Goal: Complete application form: Complete application form

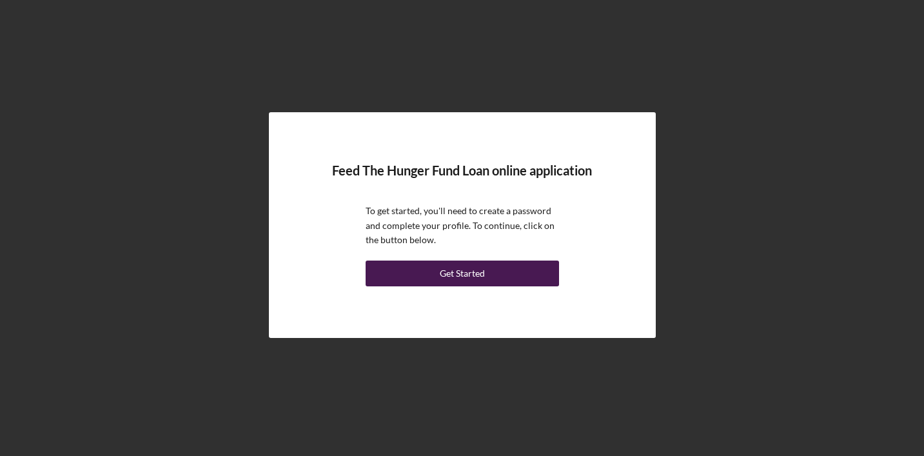
click at [469, 279] on div "Get Started" at bounding box center [462, 274] width 45 height 26
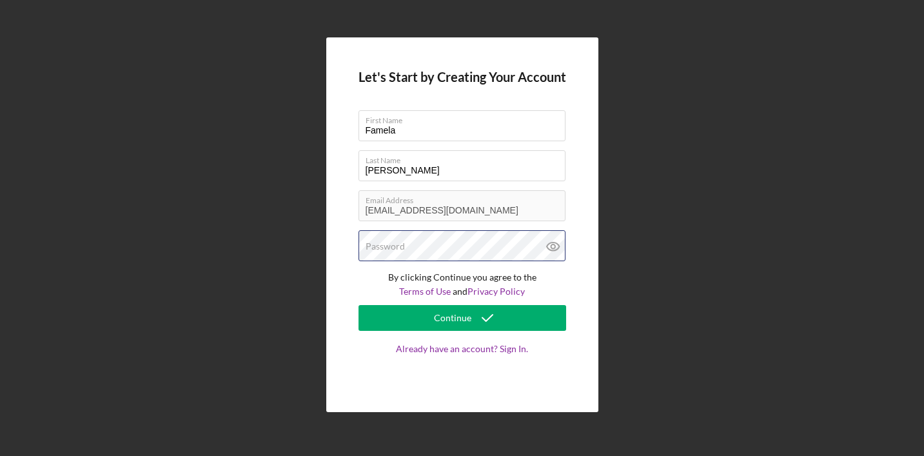
click at [451, 249] on div "Password" at bounding box center [463, 246] width 208 height 32
click at [556, 246] on icon at bounding box center [553, 246] width 32 height 32
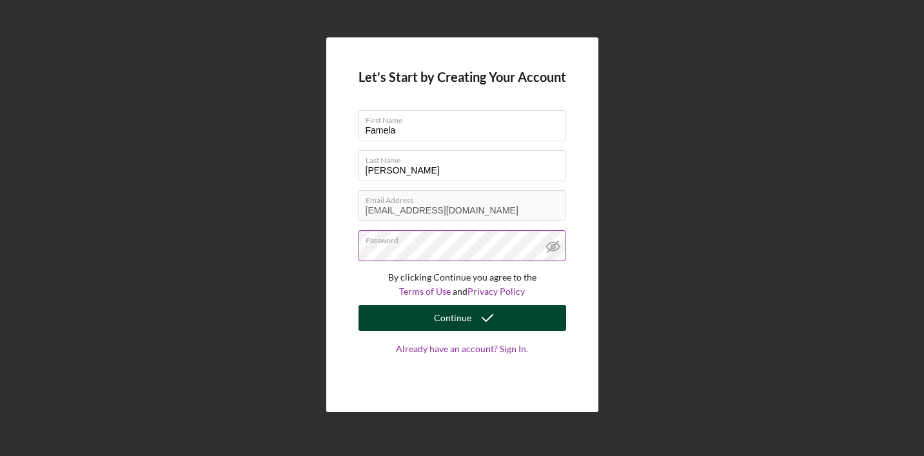
click at [472, 318] on icon "submit" at bounding box center [488, 318] width 32 height 32
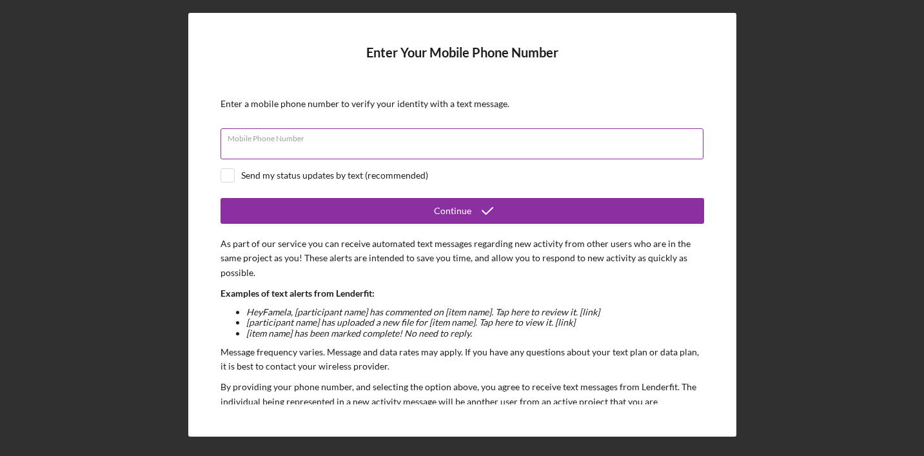
click at [321, 148] on input "Mobile Phone Number" at bounding box center [462, 143] width 483 height 31
type input "[PHONE_NUMBER]"
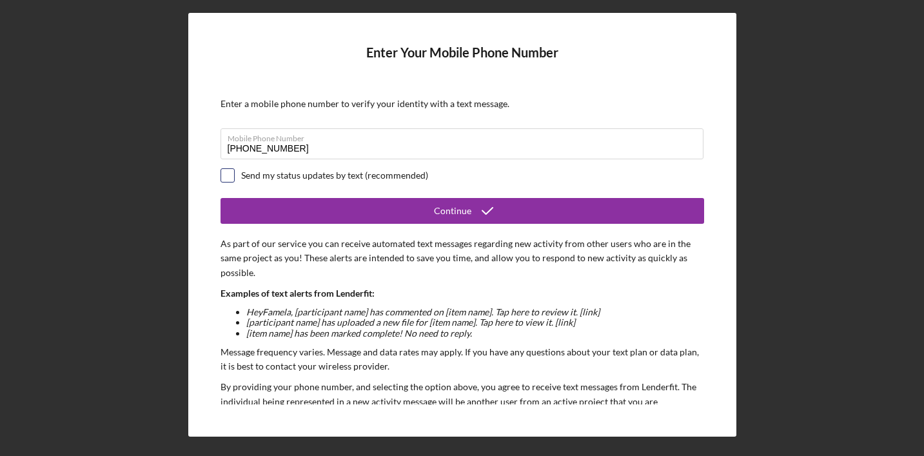
click at [232, 175] on input "checkbox" at bounding box center [227, 175] width 13 height 13
checkbox input "true"
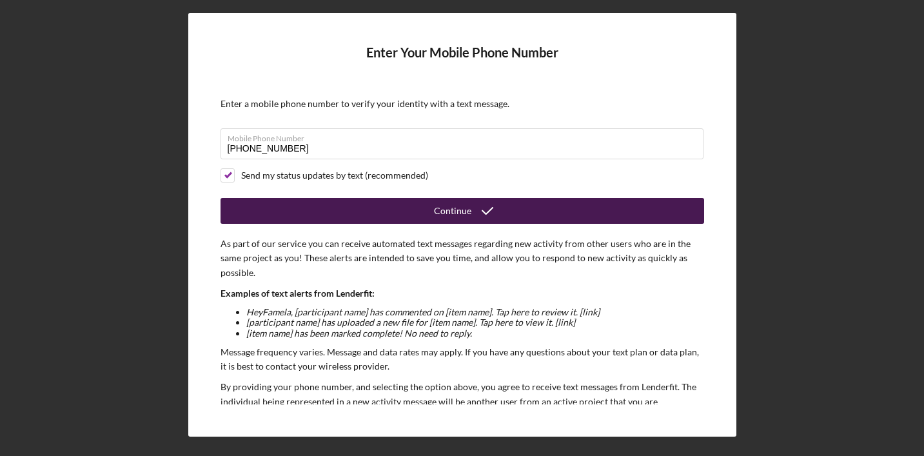
click at [476, 212] on icon "submit" at bounding box center [488, 211] width 32 height 32
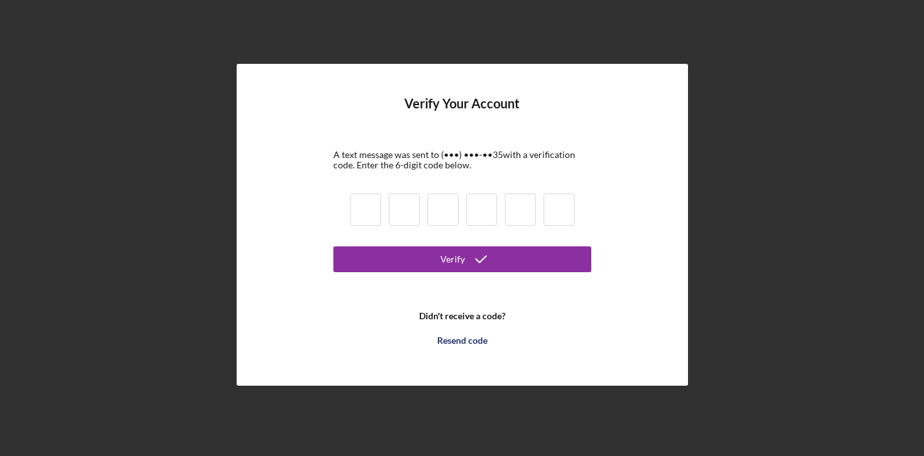
click at [368, 208] on input at bounding box center [365, 210] width 31 height 32
type input "4"
type input "7"
type input "8"
type input "0"
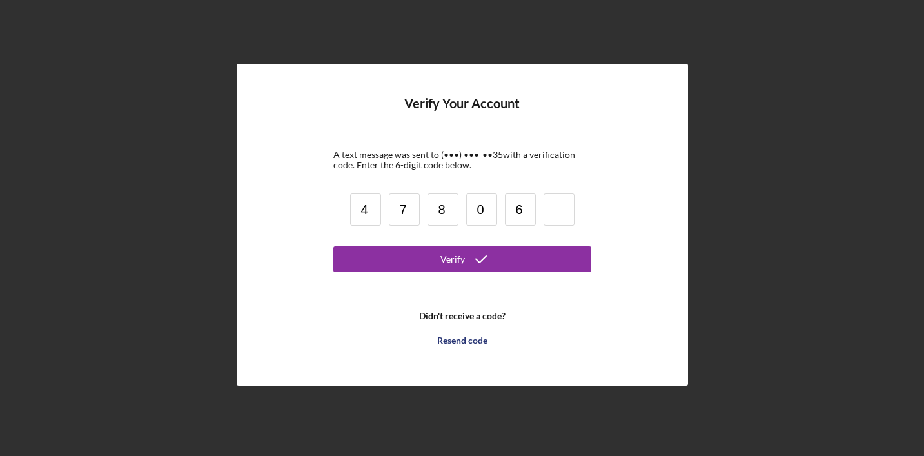
type input "6"
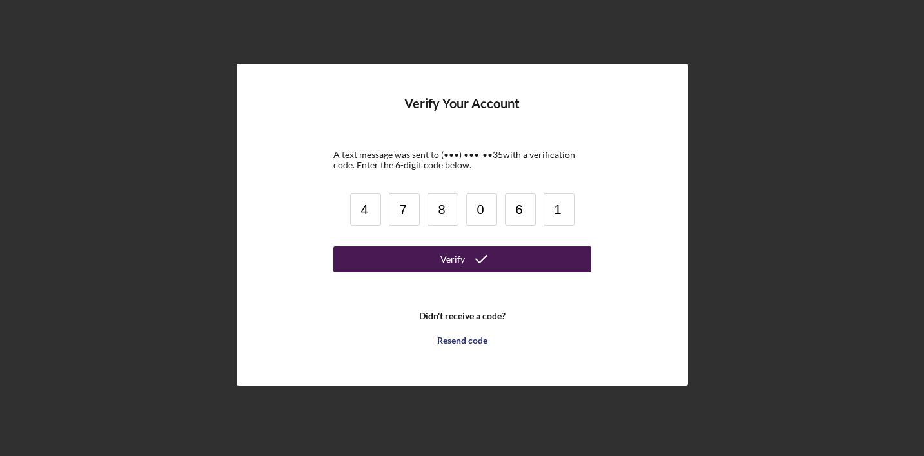
type input "1"
click at [483, 261] on icon "submit" at bounding box center [481, 259] width 32 height 32
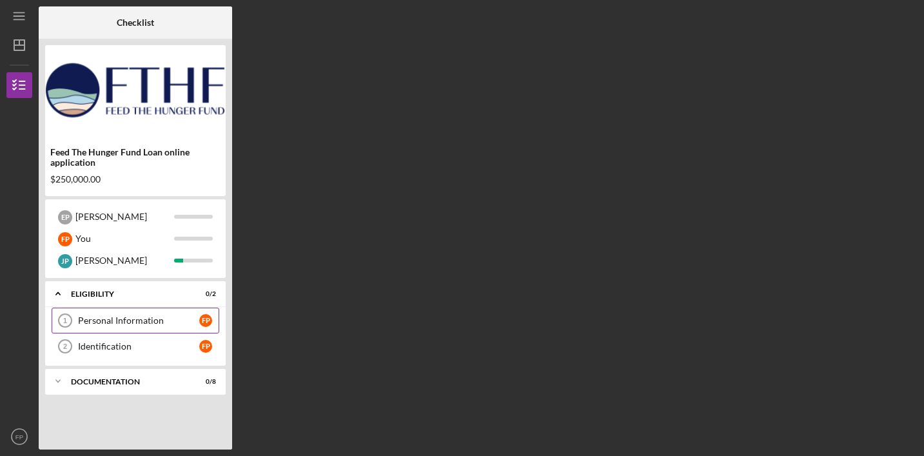
click at [117, 320] on div "Personal Information" at bounding box center [138, 320] width 121 height 10
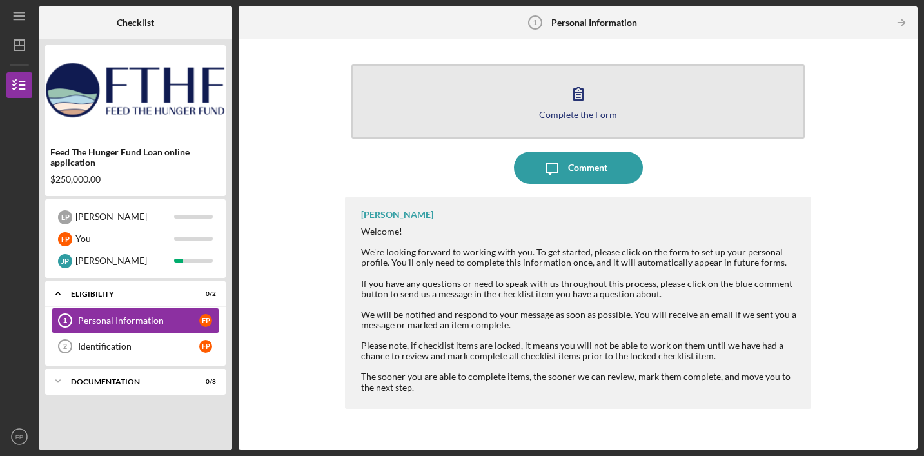
click at [577, 90] on icon "button" at bounding box center [578, 93] width 32 height 32
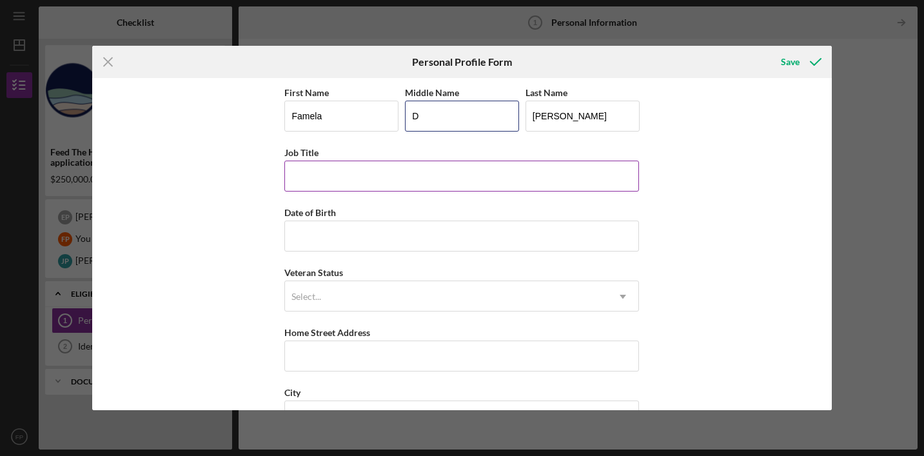
type input "D"
click at [352, 165] on input "Job Title" at bounding box center [461, 176] width 355 height 31
type input "C"
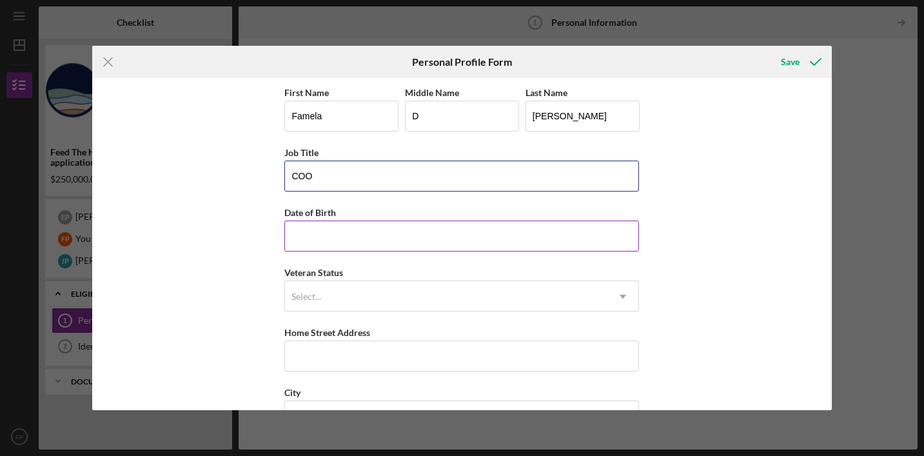
type input "COO"
type input "1m/dd/yyyy"
type input "[DATE]"
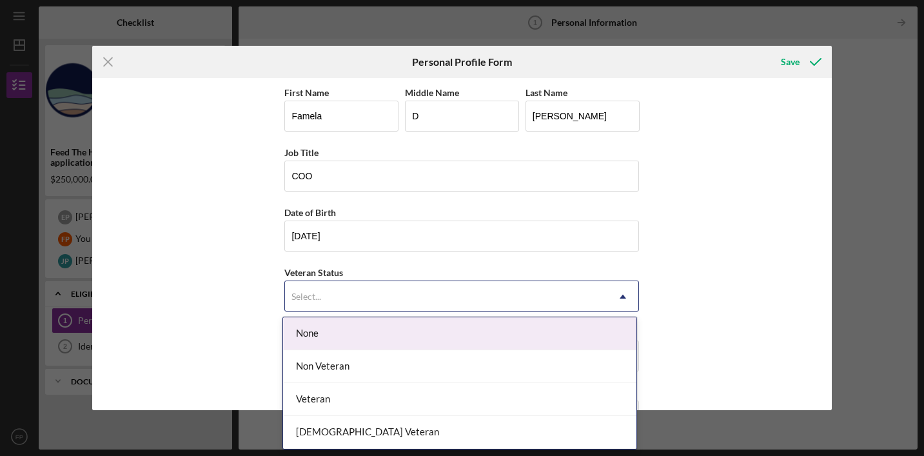
click at [341, 297] on div "Select..." at bounding box center [446, 297] width 323 height 30
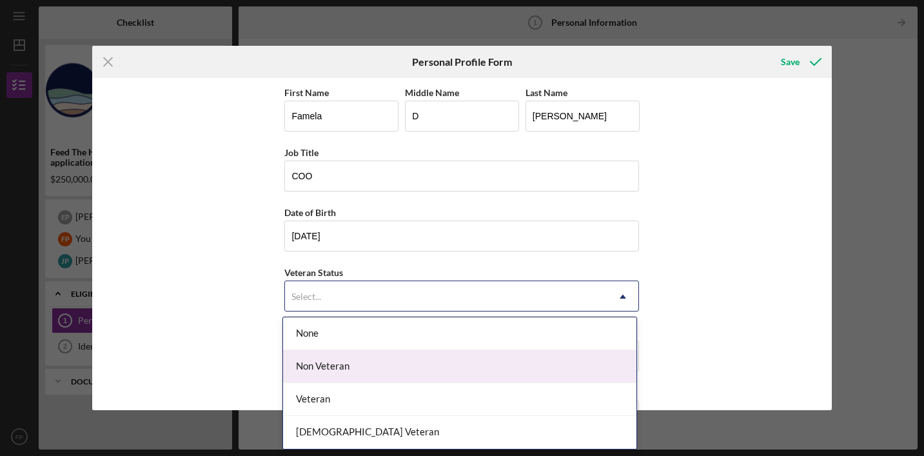
click at [359, 365] on div "Non Veteran" at bounding box center [459, 366] width 353 height 33
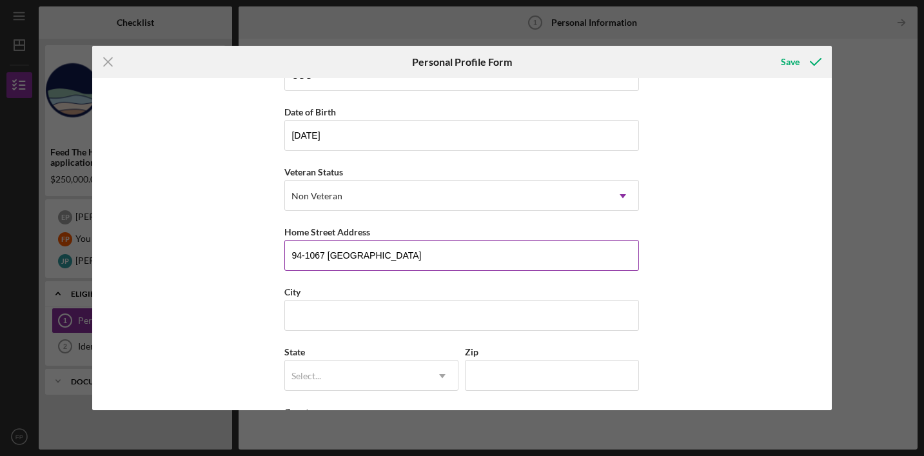
scroll to position [160, 0]
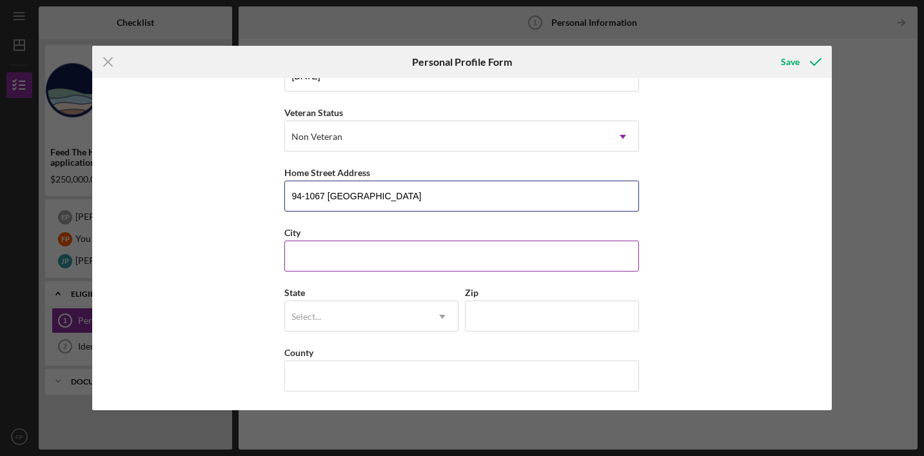
type input "94-1067 [GEOGRAPHIC_DATA]"
type input "Waipahu"
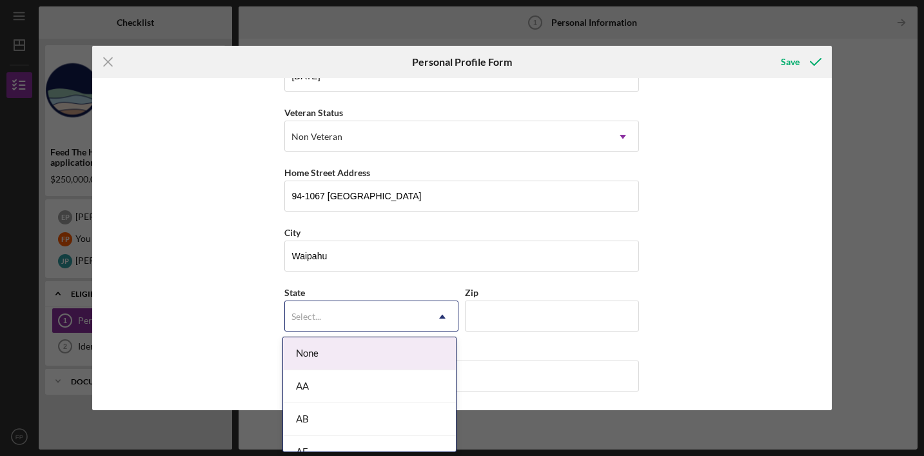
click at [357, 317] on div "Select..." at bounding box center [356, 317] width 142 height 30
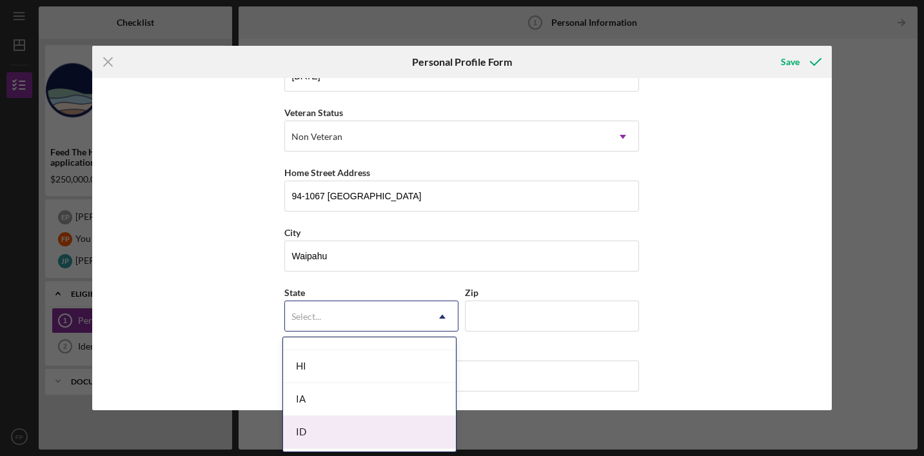
scroll to position [619, 0]
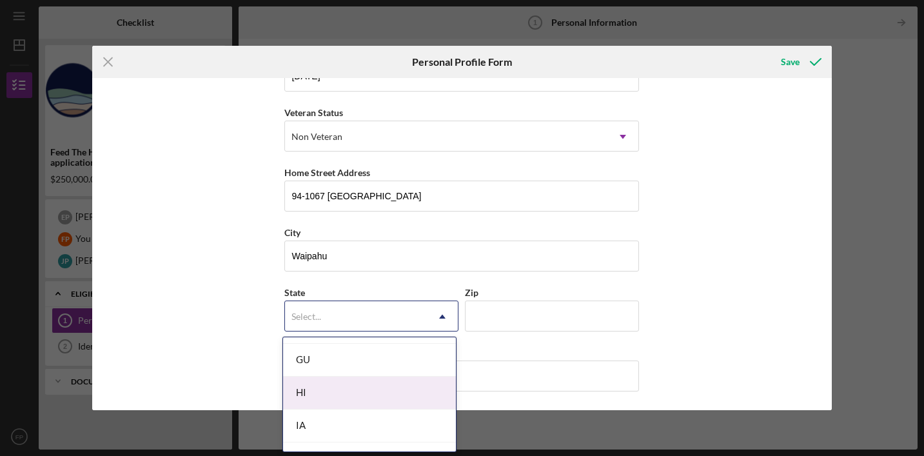
click at [352, 390] on div "HI" at bounding box center [369, 393] width 173 height 33
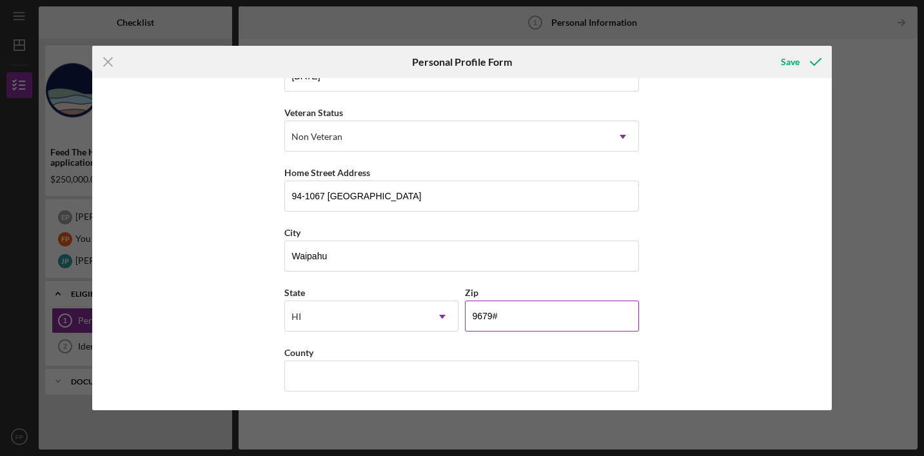
type input "96797"
type input "US"
click at [715, 319] on div "First Name Famela Middle Name D Last Name [PERSON_NAME] Job Title COO Date of B…" at bounding box center [461, 244] width 739 height 333
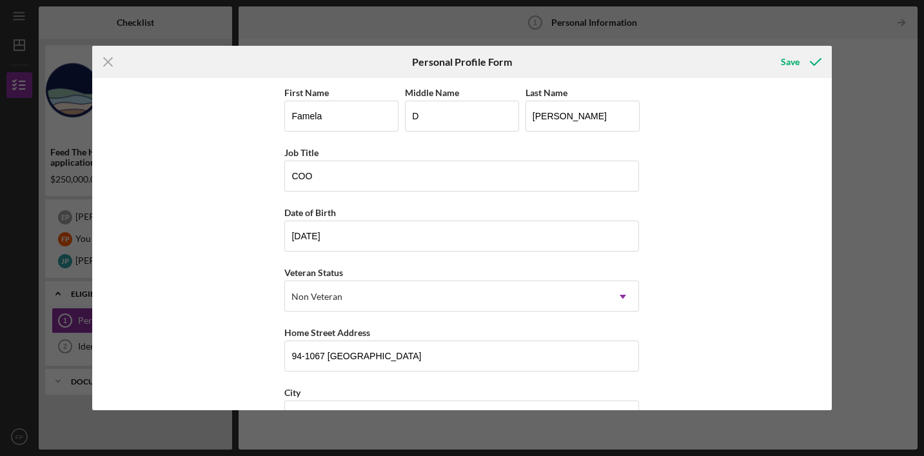
scroll to position [160, 0]
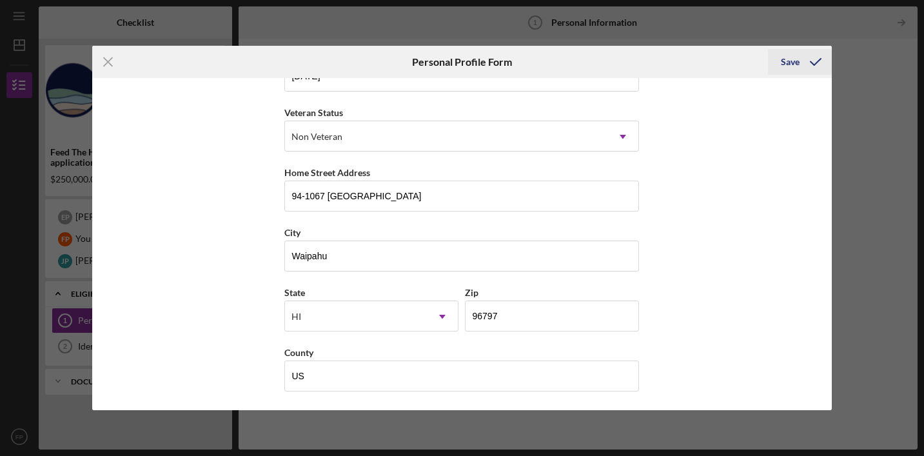
click at [789, 64] on div "Save" at bounding box center [790, 62] width 19 height 26
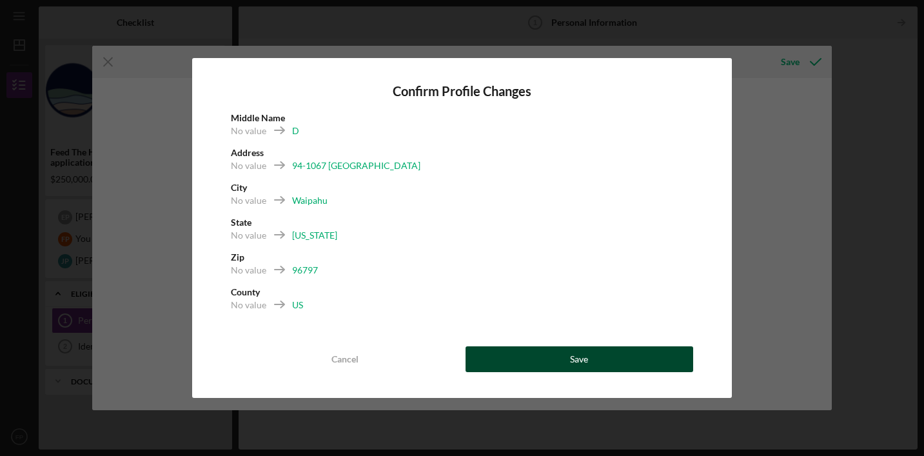
click at [575, 355] on div "Save" at bounding box center [579, 359] width 18 height 26
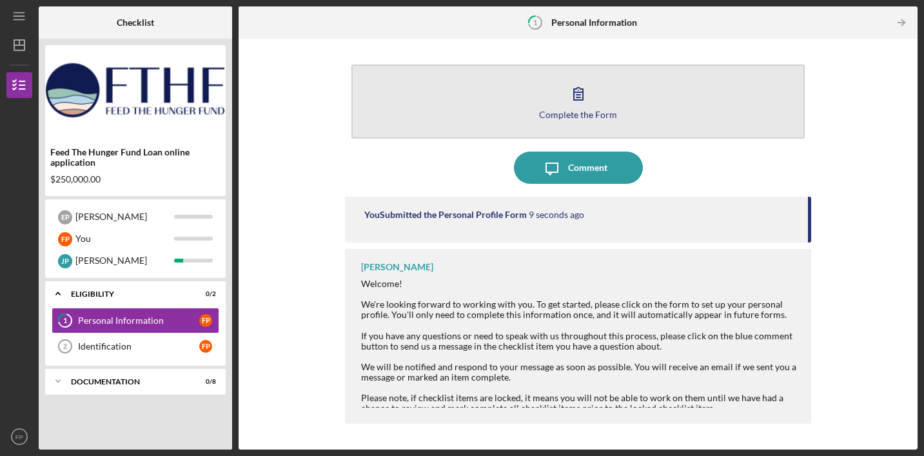
click at [580, 95] on icon "button" at bounding box center [578, 94] width 9 height 12
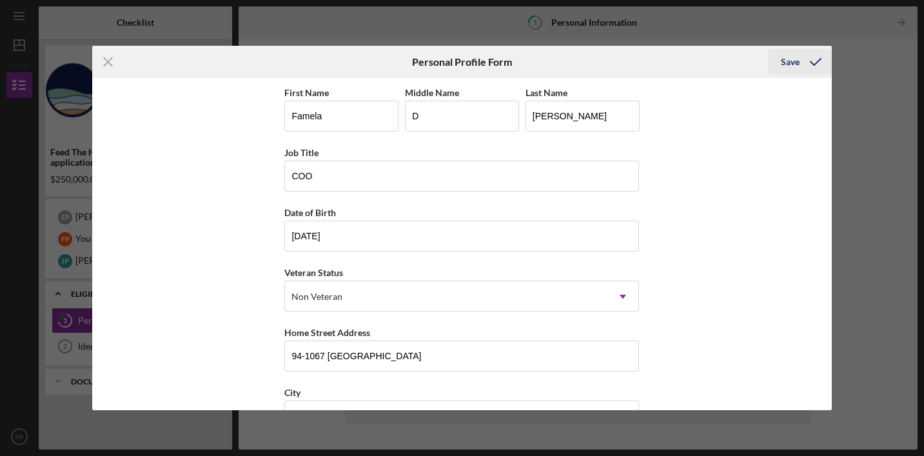
click at [819, 65] on icon "submit" at bounding box center [816, 62] width 32 height 32
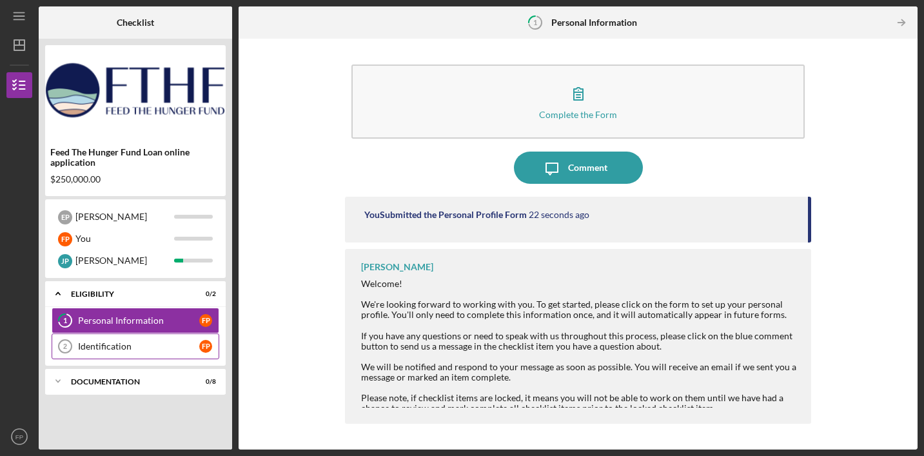
click at [109, 341] on div "Identification" at bounding box center [138, 346] width 121 height 10
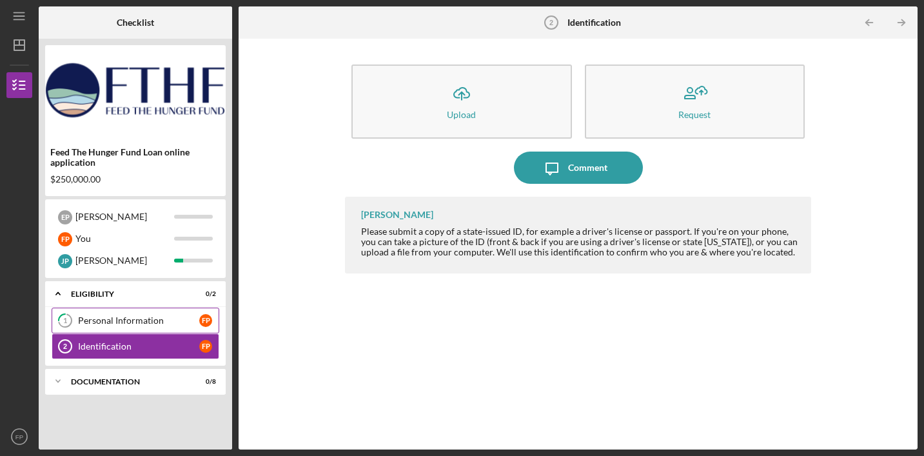
click at [66, 319] on tspan "1" at bounding box center [65, 321] width 4 height 8
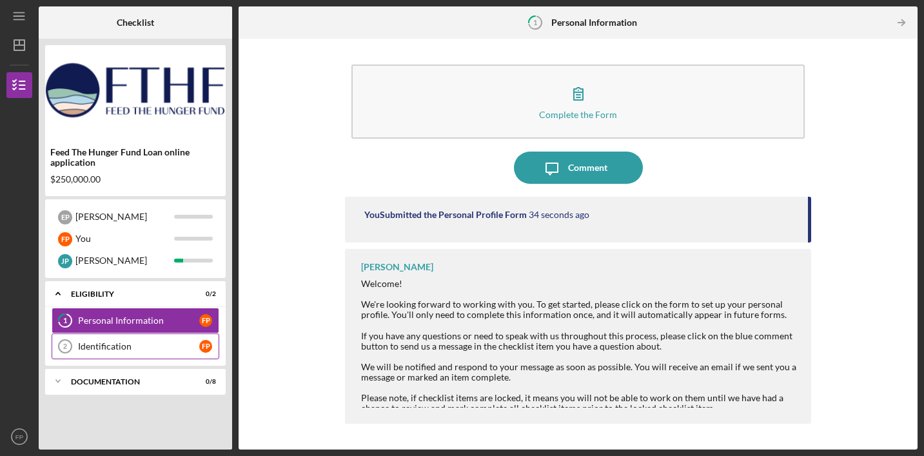
click at [117, 352] on link "Identification 2 Identification F P" at bounding box center [136, 347] width 168 height 26
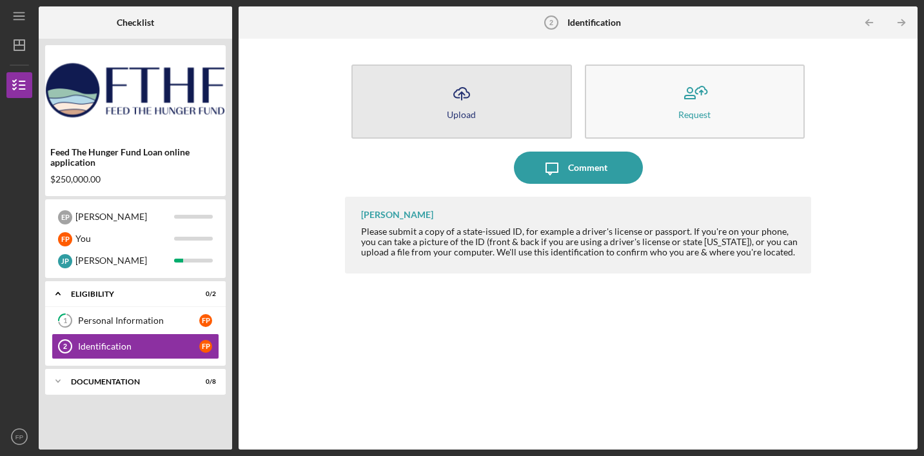
click at [457, 94] on icon "Icon/Upload" at bounding box center [462, 93] width 32 height 32
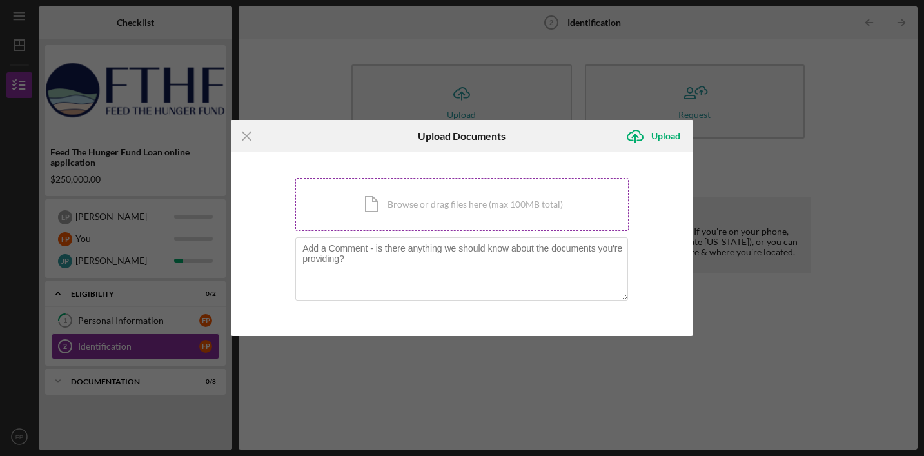
click at [373, 203] on div "Icon/Document Browse or drag files here (max 100MB total) Tap to choose files o…" at bounding box center [462, 204] width 334 height 53
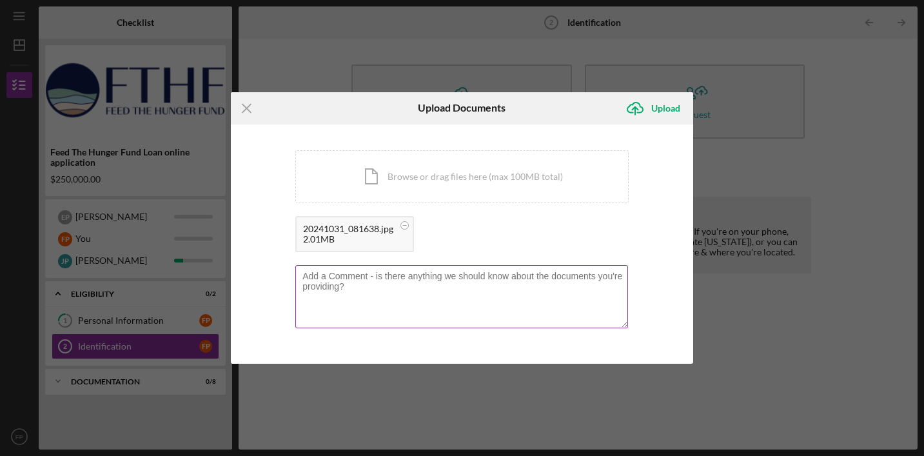
click at [506, 292] on textarea at bounding box center [461, 296] width 333 height 63
type textarea "Passport"
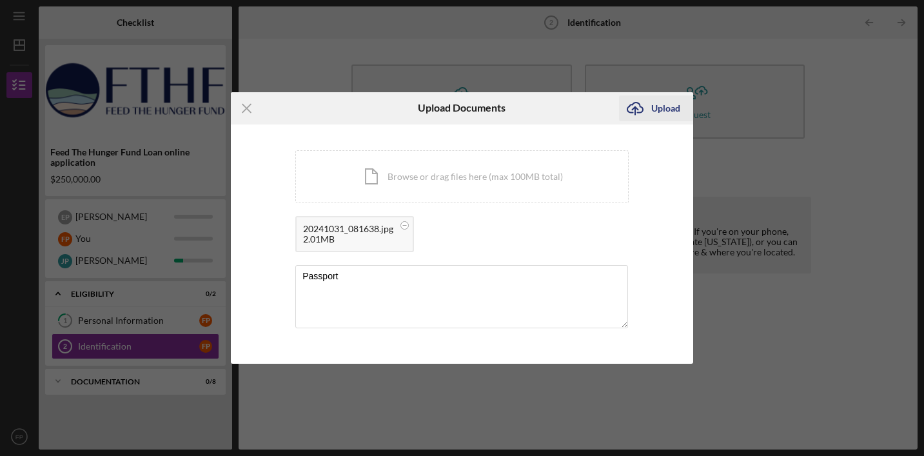
click at [660, 109] on div "Upload" at bounding box center [666, 108] width 29 height 26
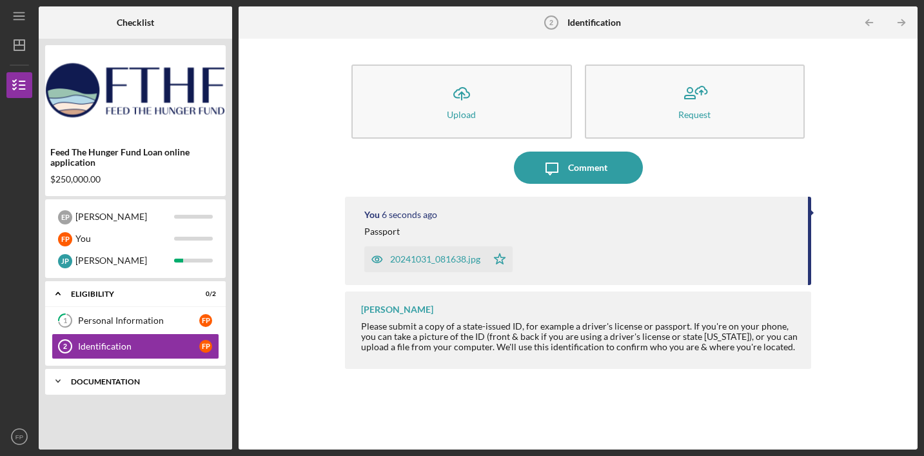
click at [58, 383] on polyline at bounding box center [58, 381] width 4 height 3
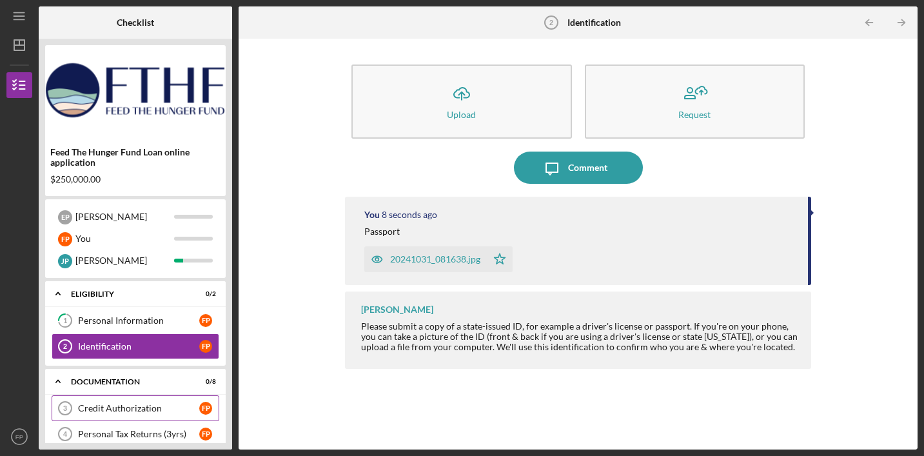
click at [137, 410] on div "Credit Authorization" at bounding box center [138, 408] width 121 height 10
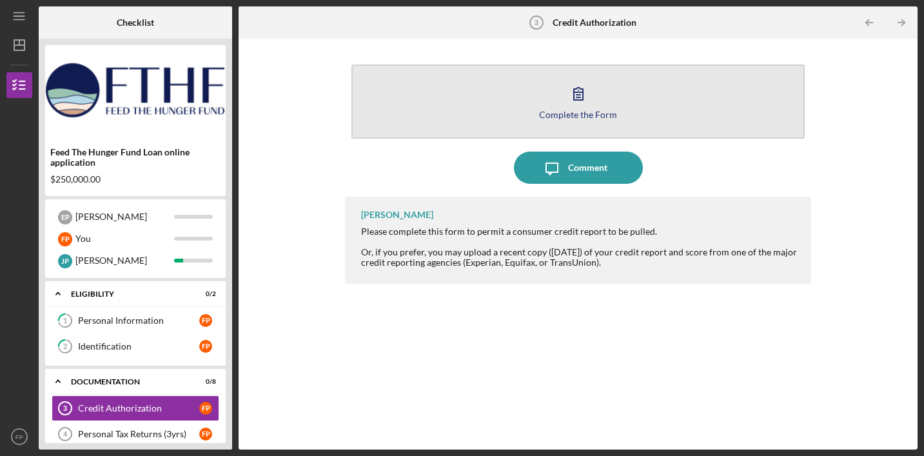
click at [582, 94] on icon "button" at bounding box center [578, 94] width 9 height 12
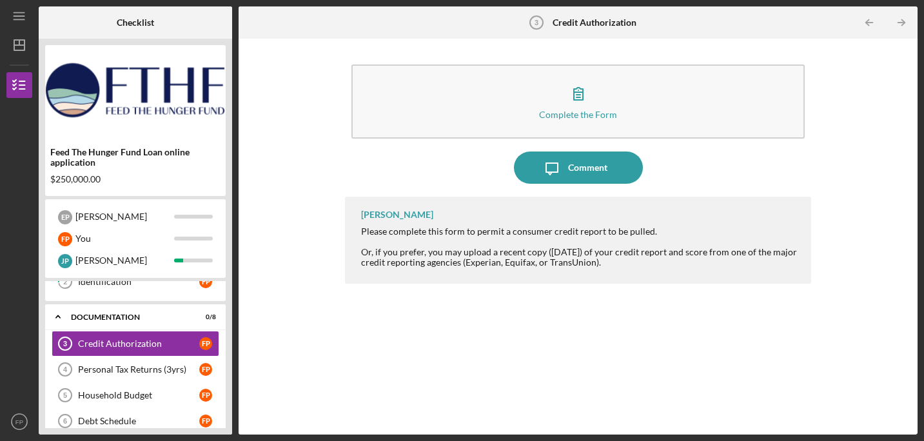
scroll to position [91, 0]
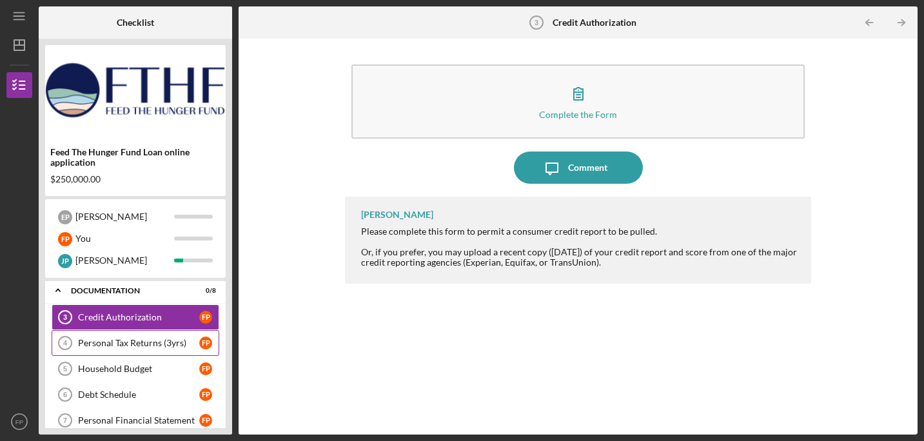
click at [138, 344] on div "Personal Tax Returns (3yrs)" at bounding box center [138, 343] width 121 height 10
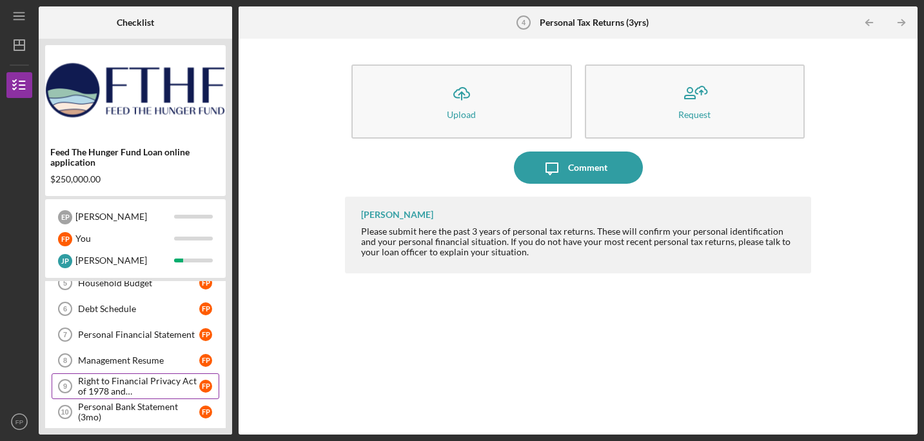
scroll to position [179, 0]
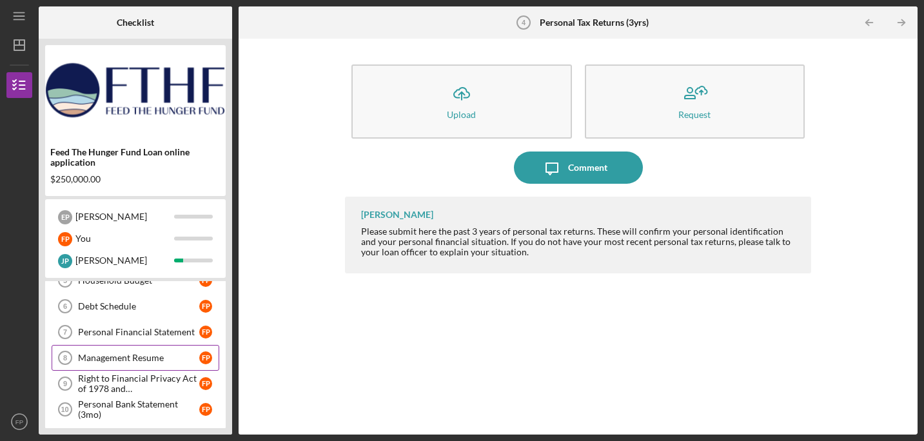
click at [161, 356] on div "Management Resume" at bounding box center [138, 358] width 121 height 10
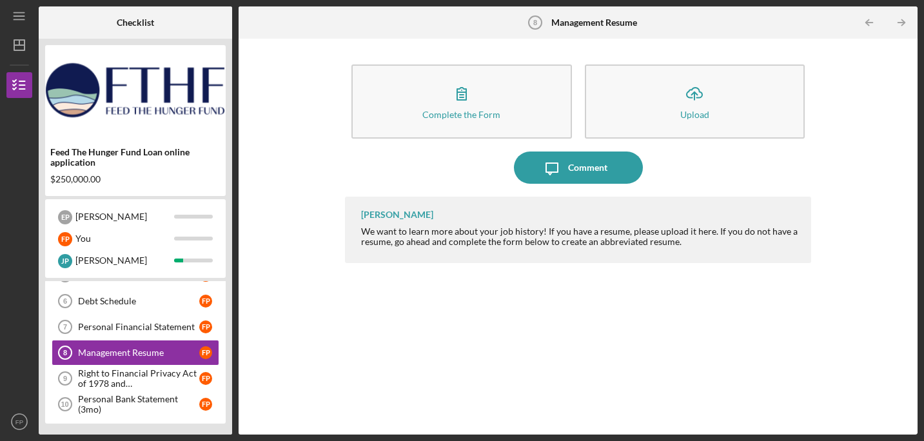
scroll to position [186, 0]
click at [184, 384] on div "Right to Financial Privacy Act of 1978 and Acknowledgement" at bounding box center [138, 376] width 121 height 21
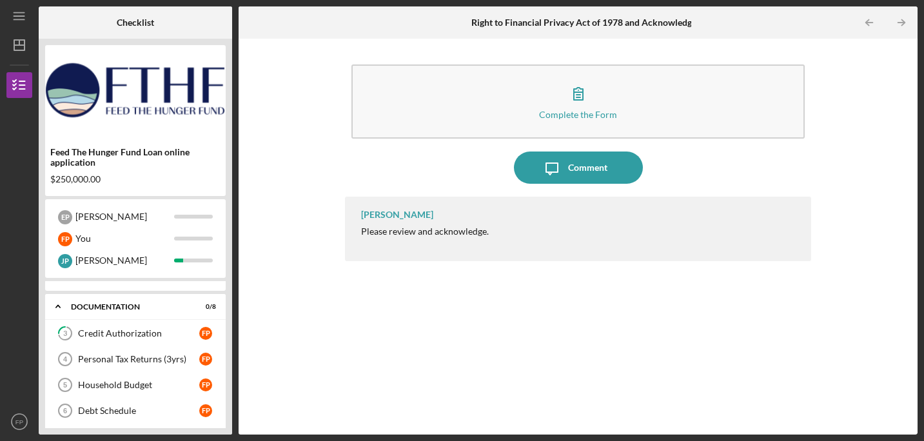
scroll to position [186, 0]
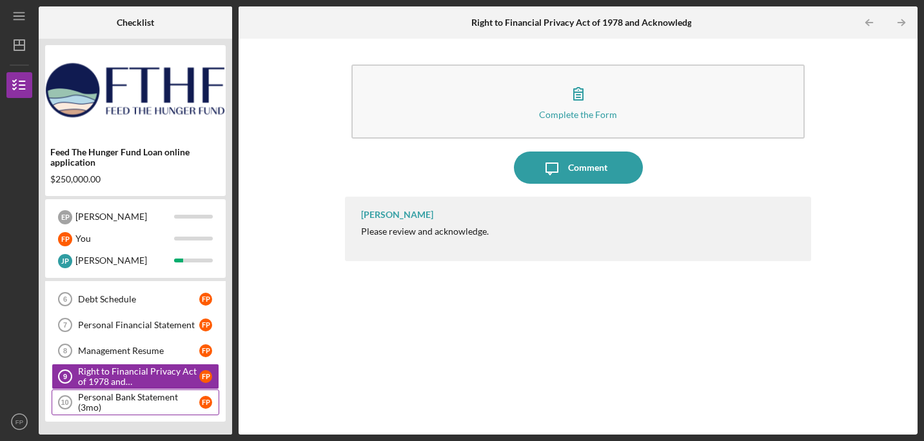
click at [142, 404] on div "Personal Bank Statement (3mo)" at bounding box center [138, 402] width 121 height 21
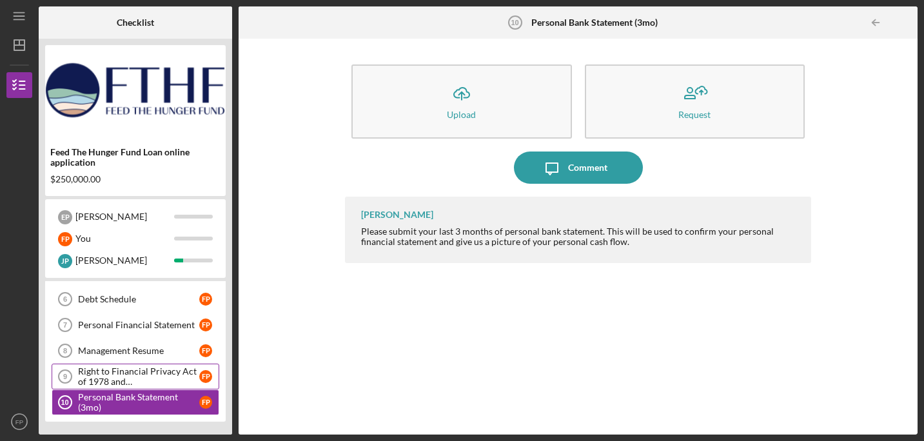
click at [129, 374] on div "Right to Financial Privacy Act of 1978 and Acknowledgement" at bounding box center [138, 376] width 121 height 21
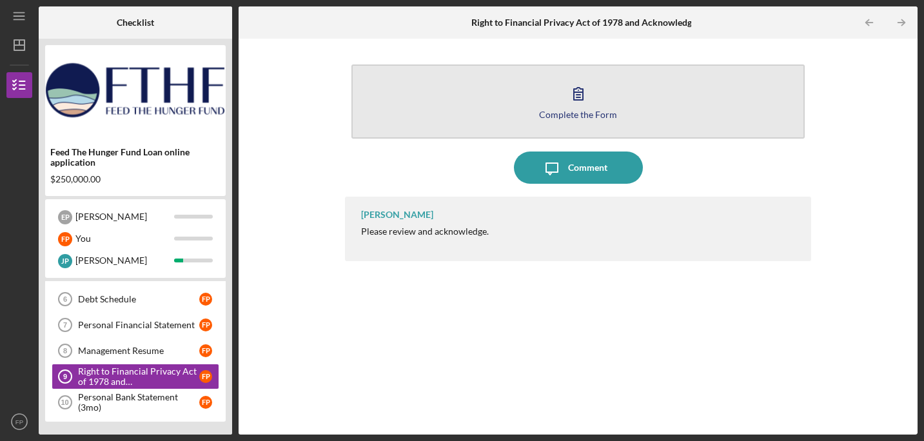
click at [576, 97] on icon "button" at bounding box center [578, 93] width 32 height 32
click at [579, 90] on icon "button" at bounding box center [578, 93] width 32 height 32
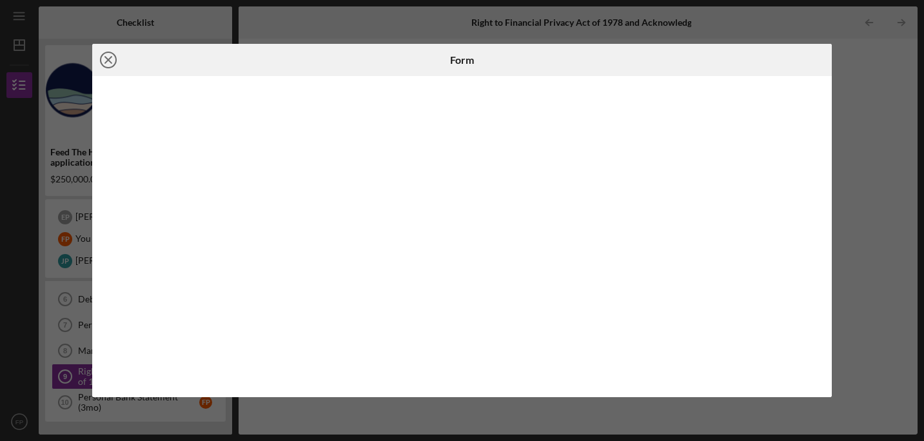
click at [108, 55] on icon "Icon/Close" at bounding box center [108, 60] width 32 height 32
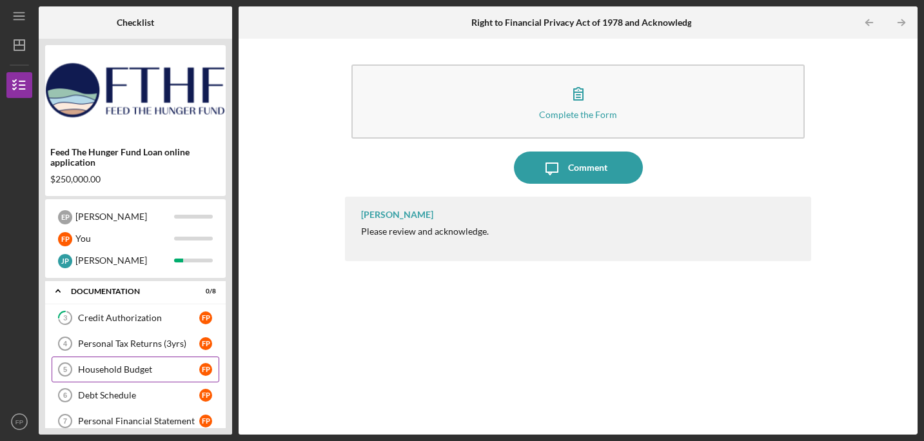
scroll to position [110, 0]
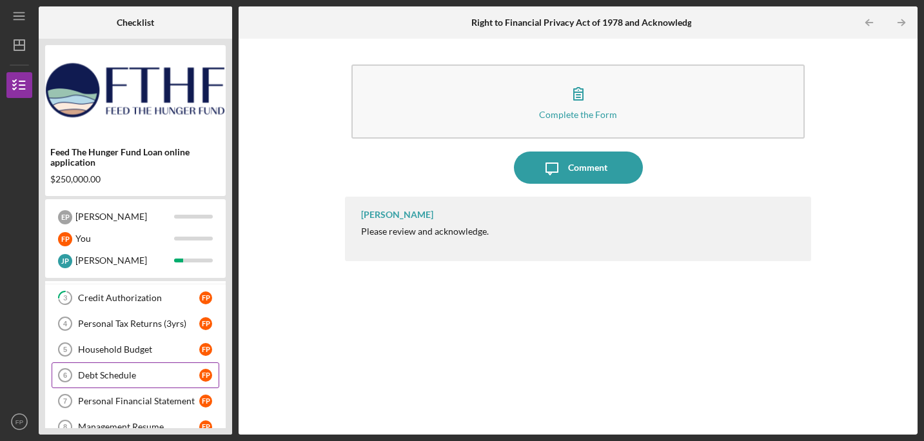
click at [159, 381] on link "Debt Schedule 6 Debt Schedule F P" at bounding box center [136, 376] width 168 height 26
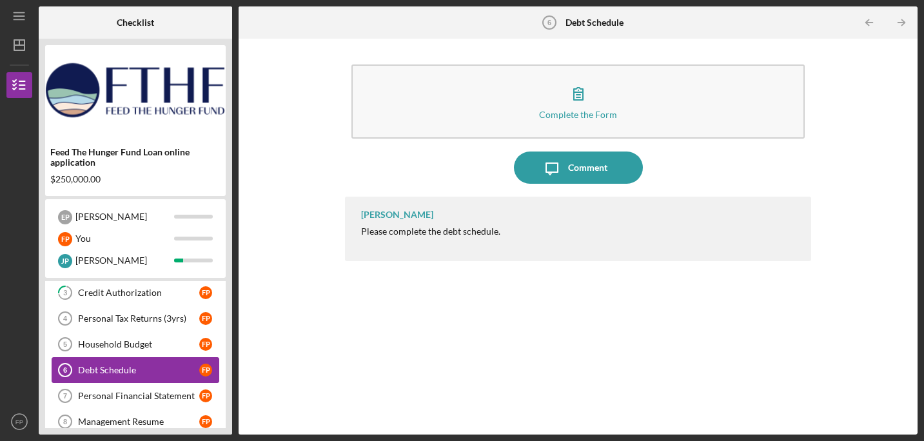
scroll to position [118, 0]
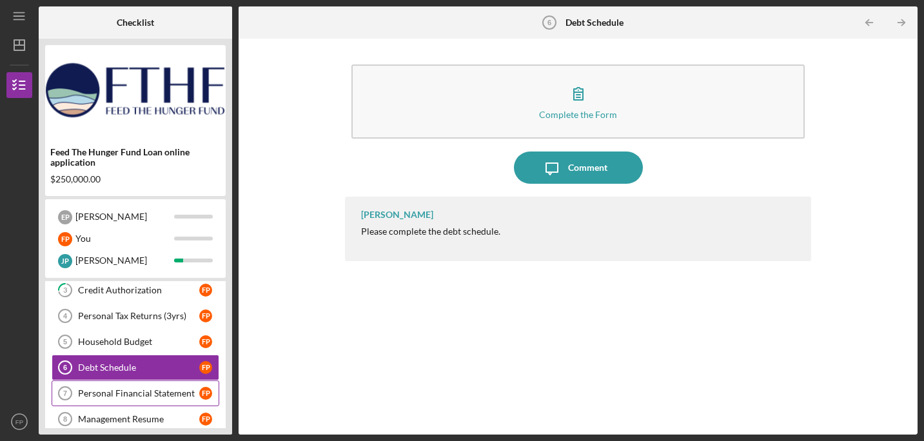
click at [166, 393] on div "Personal Financial Statement" at bounding box center [138, 393] width 121 height 10
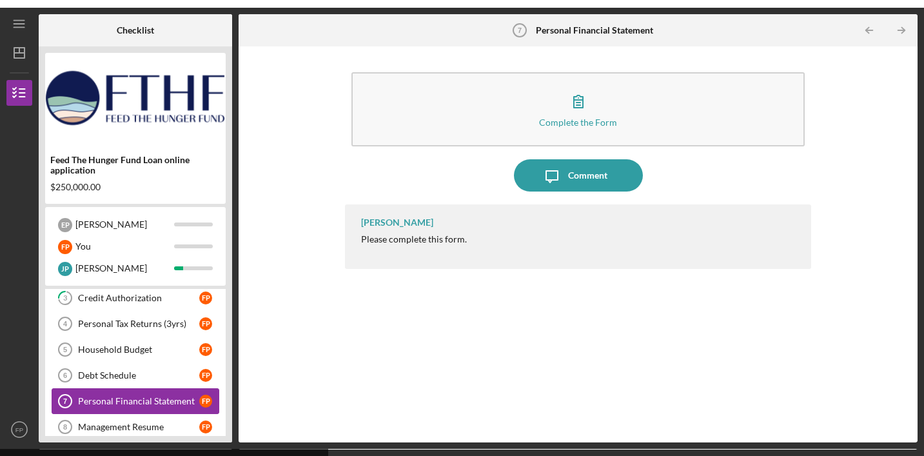
scroll to position [186, 0]
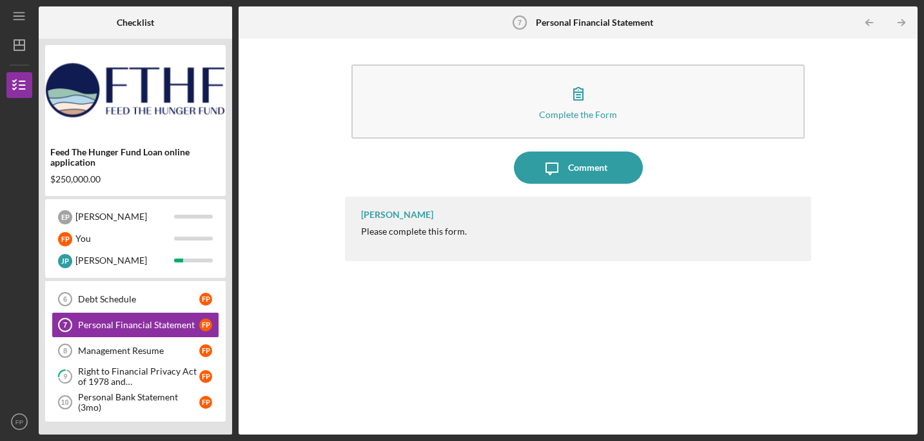
click at [423, 386] on div "[PERSON_NAME] Please complete this form." at bounding box center [578, 306] width 466 height 219
click at [900, 21] on icon "Icon/Table Pagination Arrow" at bounding box center [902, 22] width 29 height 29
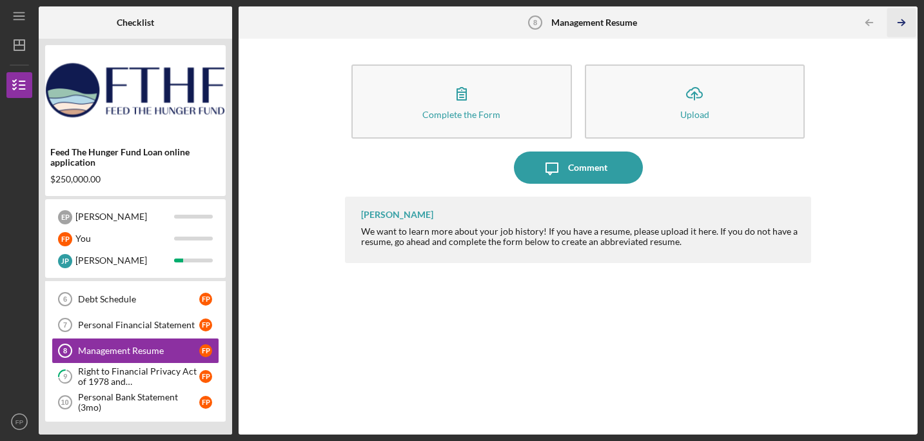
click at [900, 21] on icon "Icon/Table Pagination Arrow" at bounding box center [902, 22] width 29 height 29
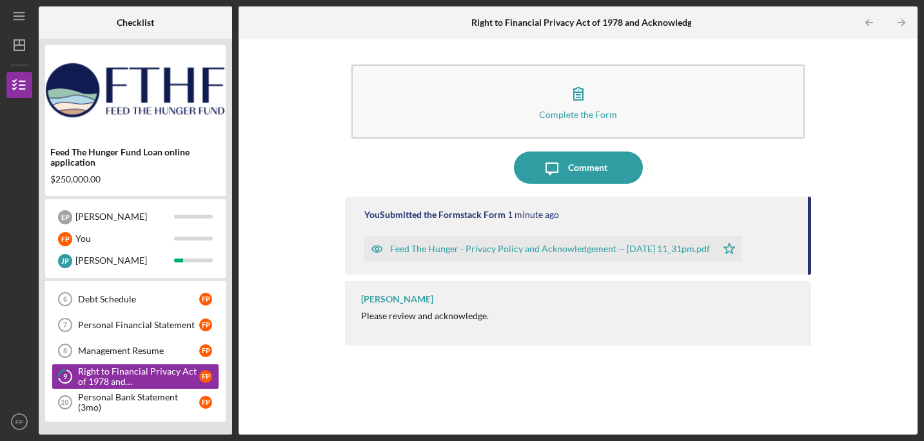
click at [287, 228] on div "Complete the Form Form Icon/Message Comment You Submitted the Formstack Form 1 …" at bounding box center [578, 236] width 666 height 383
click at [16, 426] on text "FP" at bounding box center [19, 422] width 8 height 7
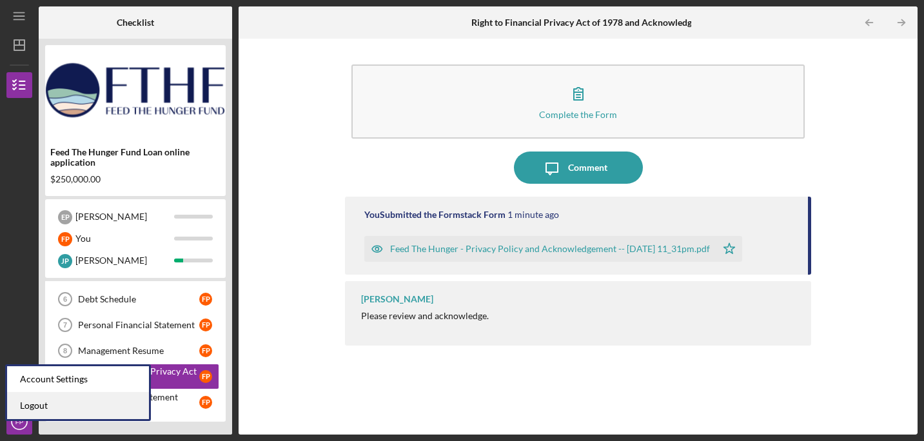
click at [35, 408] on link "Logout" at bounding box center [78, 406] width 142 height 26
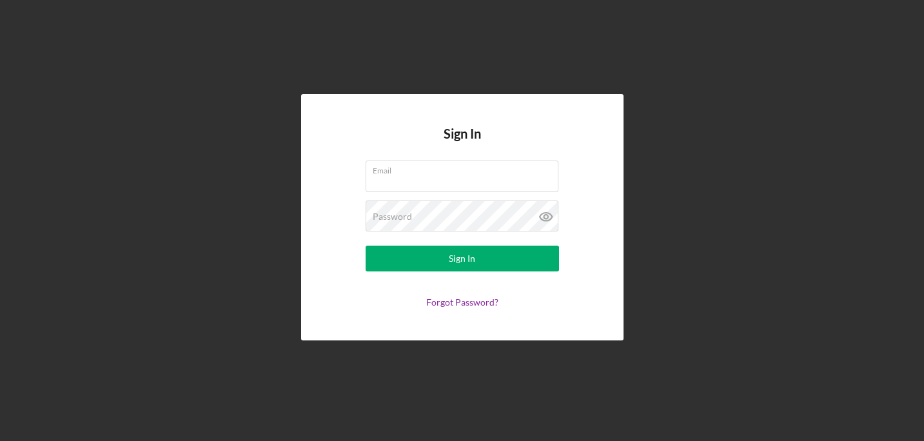
drag, startPoint x: 721, startPoint y: 55, endPoint x: 708, endPoint y: 20, distance: 37.8
click at [722, 55] on div "Sign In Email Password Sign In Forgot Password?" at bounding box center [461, 217] width 911 height 435
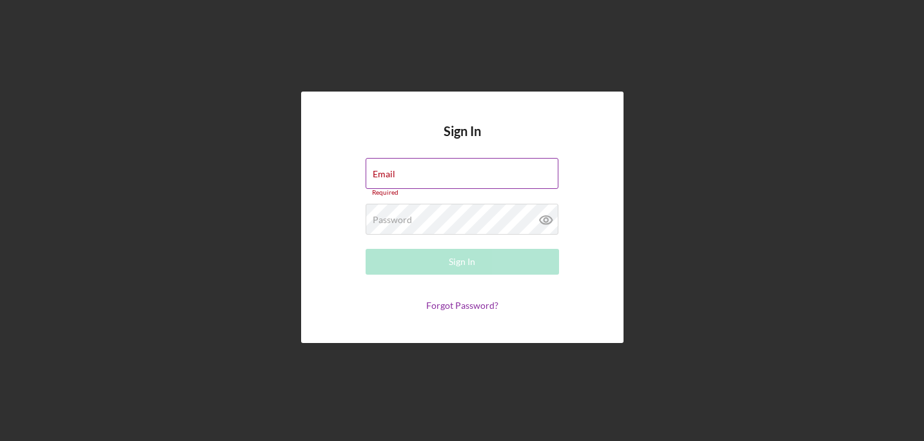
click at [461, 172] on input "Email" at bounding box center [462, 173] width 193 height 31
click at [693, 184] on div "Sign In Email Required Password Required Sign In Forgot Password?" at bounding box center [461, 217] width 911 height 435
click at [770, 110] on div "Sign In Email Required Password Required Sign In Forgot Password?" at bounding box center [461, 217] width 911 height 435
